Goal: Task Accomplishment & Management: Use online tool/utility

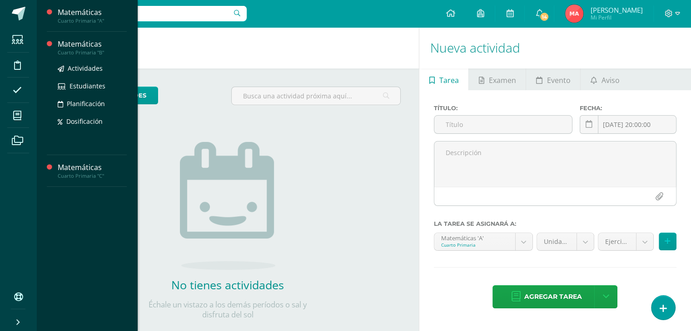
click at [65, 55] on div "Cuarto Primaria "B"" at bounding box center [92, 52] width 69 height 6
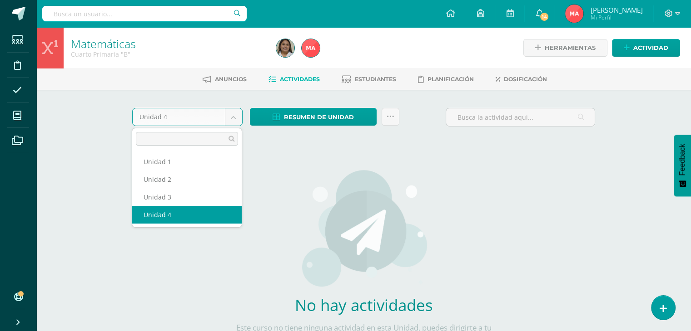
click at [232, 121] on body "Estudiantes Disciplina Asistencia Mis cursos Archivos Soporte Ayuda Reportar un…" at bounding box center [345, 195] width 691 height 390
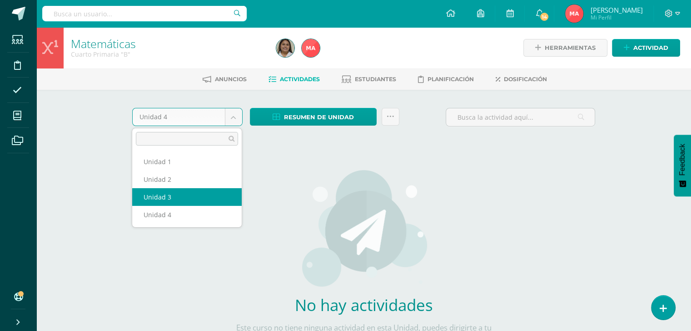
select select "Unidad 3"
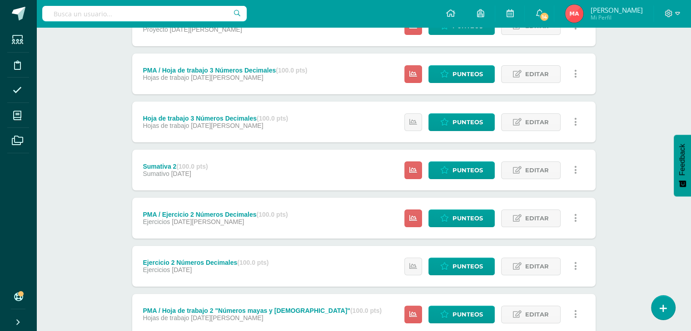
scroll to position [205, 0]
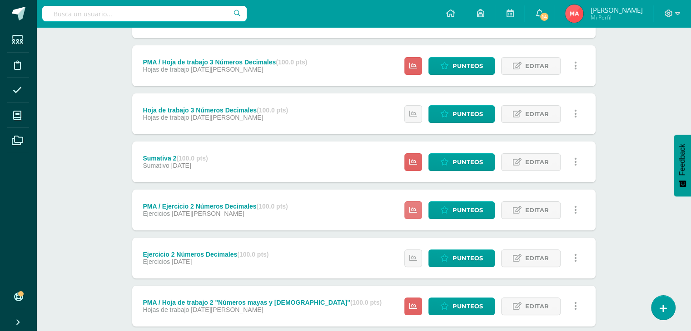
click at [412, 207] on icon at bounding box center [413, 211] width 8 height 8
click at [459, 205] on span "Punteos" at bounding box center [467, 210] width 30 height 17
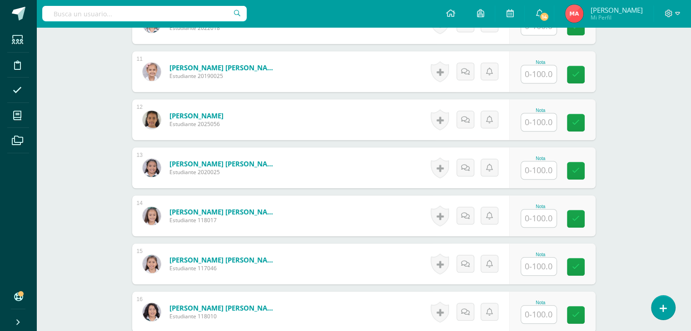
scroll to position [738, 0]
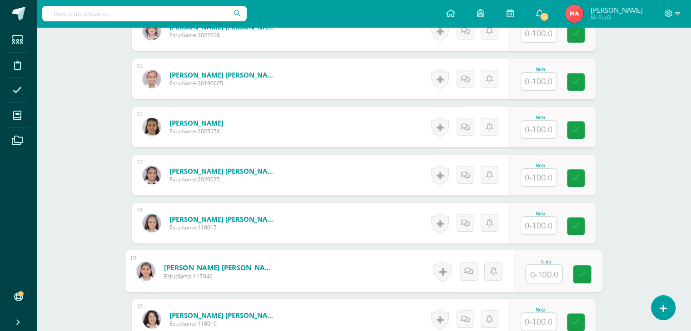
click at [530, 273] on input "text" at bounding box center [543, 274] width 36 height 18
type input "95"
click at [581, 277] on icon at bounding box center [582, 275] width 8 height 8
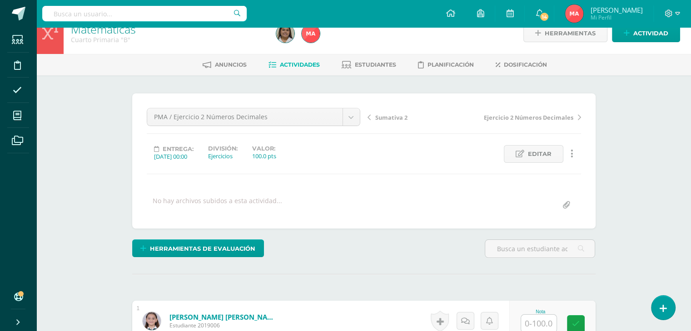
scroll to position [0, 0]
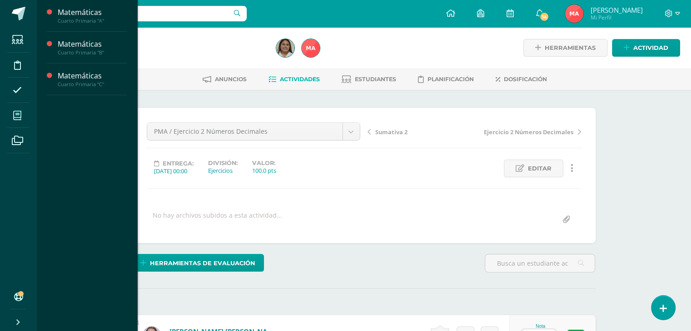
click at [19, 111] on icon at bounding box center [17, 115] width 8 height 9
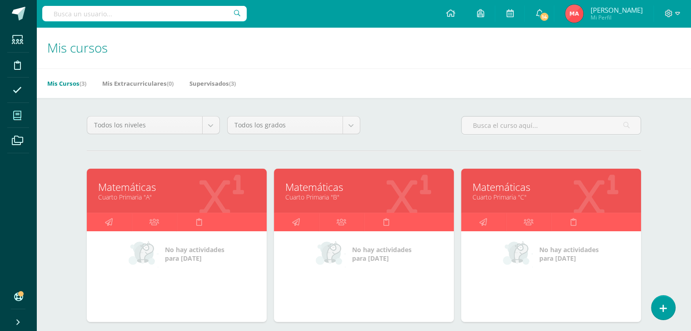
click at [494, 198] on link "Cuarto Primaria "C"" at bounding box center [550, 197] width 157 height 9
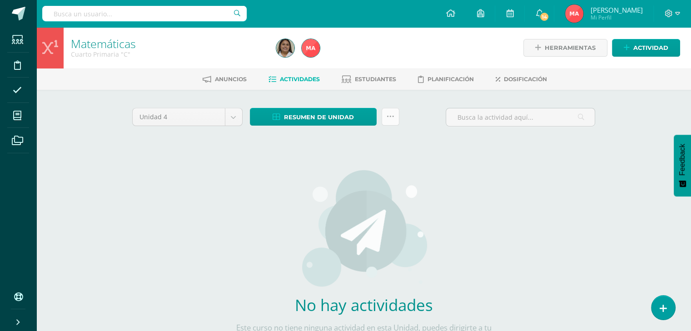
click at [396, 116] on link at bounding box center [390, 117] width 18 height 18
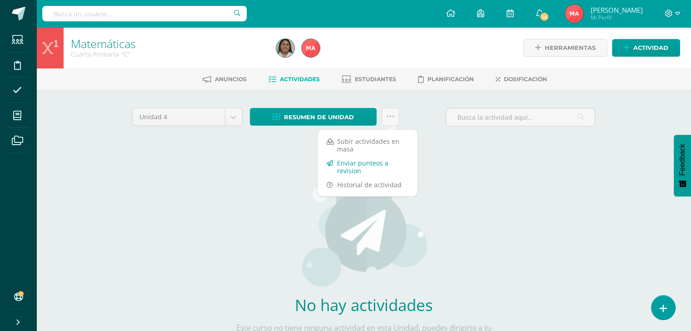
click at [379, 164] on link "Enviar punteos a revision" at bounding box center [367, 167] width 100 height 22
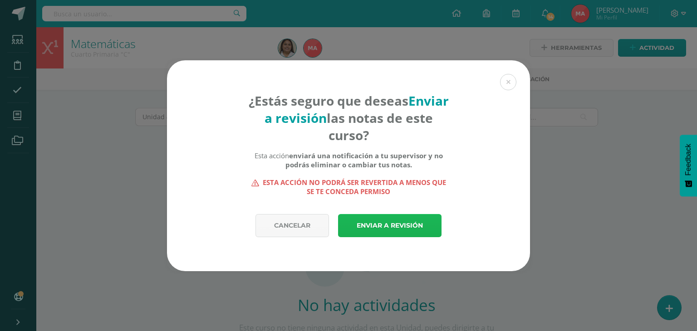
click at [362, 225] on link "Enviar a revisión" at bounding box center [390, 225] width 104 height 23
